Goal: Information Seeking & Learning: Learn about a topic

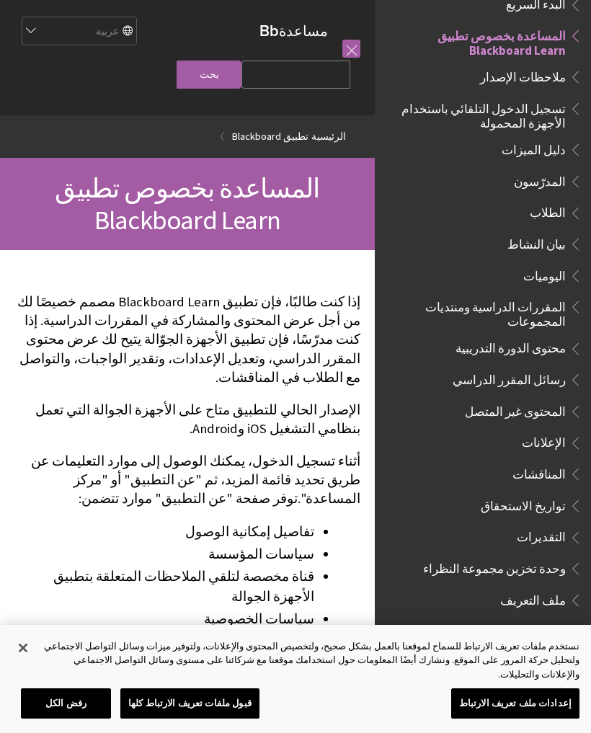
click at [304, 89] on input "Search Query" at bounding box center [296, 75] width 109 height 28
type input "كلية ينبع الصناعيه"
click at [240, 76] on input "بحث" at bounding box center [209, 75] width 65 height 28
click at [242, 88] on input "بحث" at bounding box center [209, 75] width 65 height 28
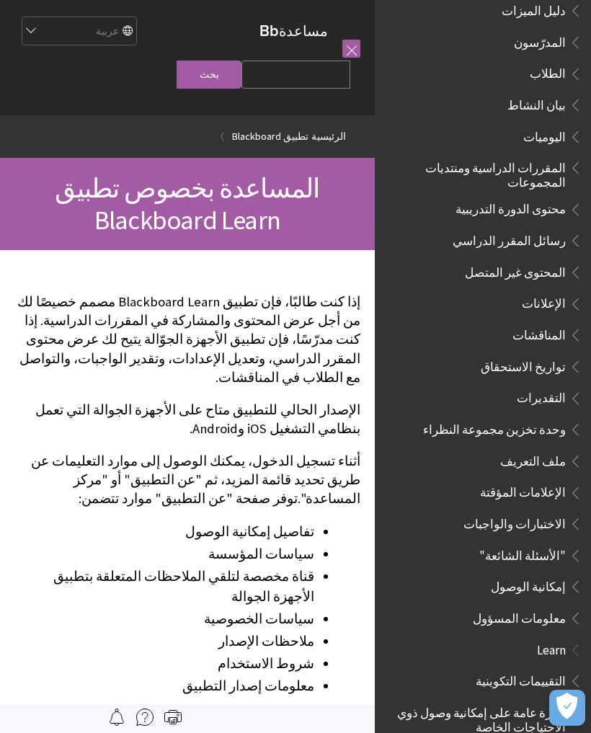
scroll to position [323, 0]
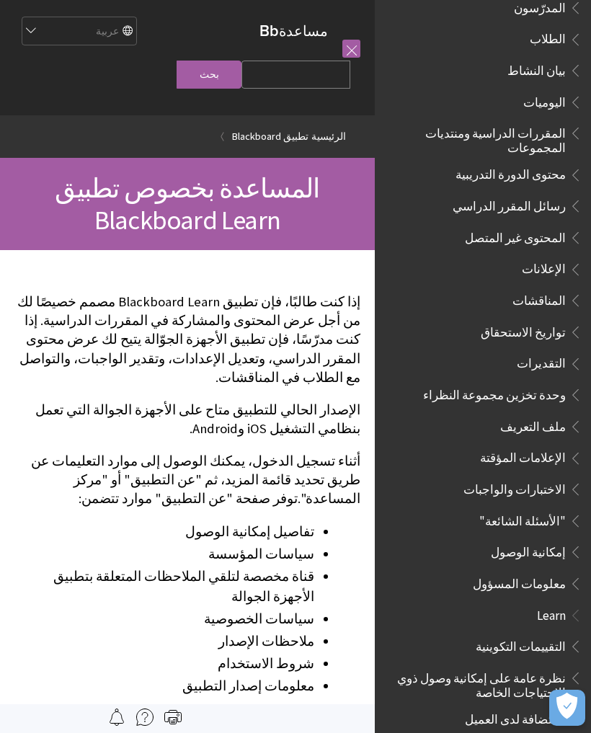
click at [552, 415] on span "ملف التعريف" at bounding box center [533, 424] width 66 height 19
